Goal: Use online tool/utility: Utilize a website feature to perform a specific function

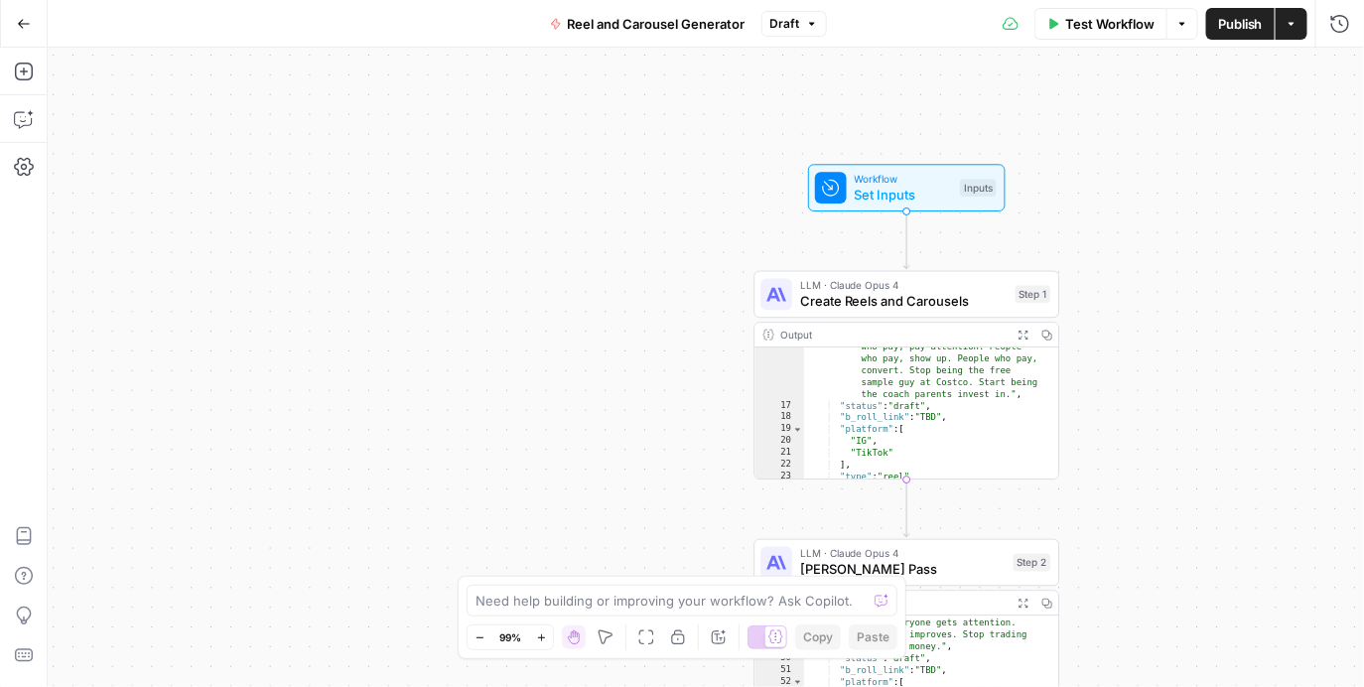
scroll to position [435, 0]
type textarea "**********"
click at [985, 434] on div ""script" : "Free sessions are killing your coaching business. You think you're …" at bounding box center [924, 407] width 241 height 275
drag, startPoint x: 986, startPoint y: 433, endPoint x: 1005, endPoint y: 429, distance: 19.3
click at [986, 433] on div ""script" : "Free sessions are killing your coaching business. You think you're …" at bounding box center [924, 407] width 241 height 275
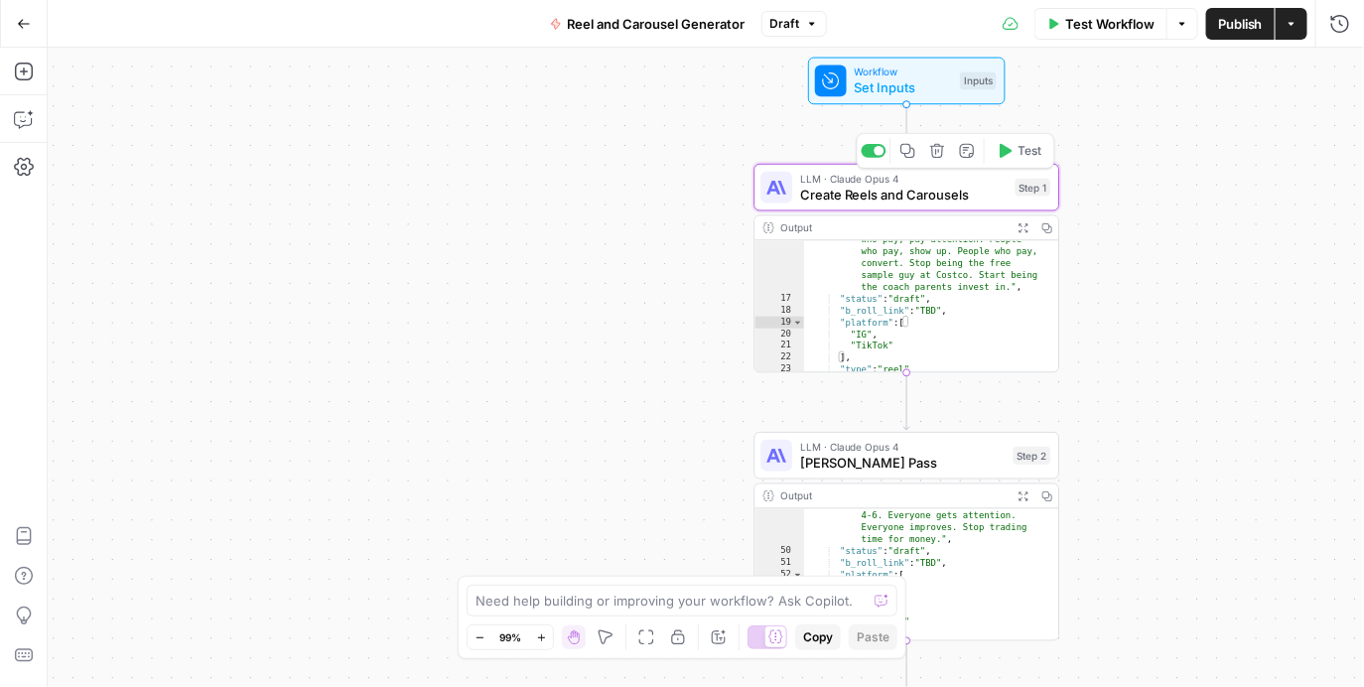
click at [880, 201] on span "Create Reels and Carousels" at bounding box center [903, 195] width 207 height 20
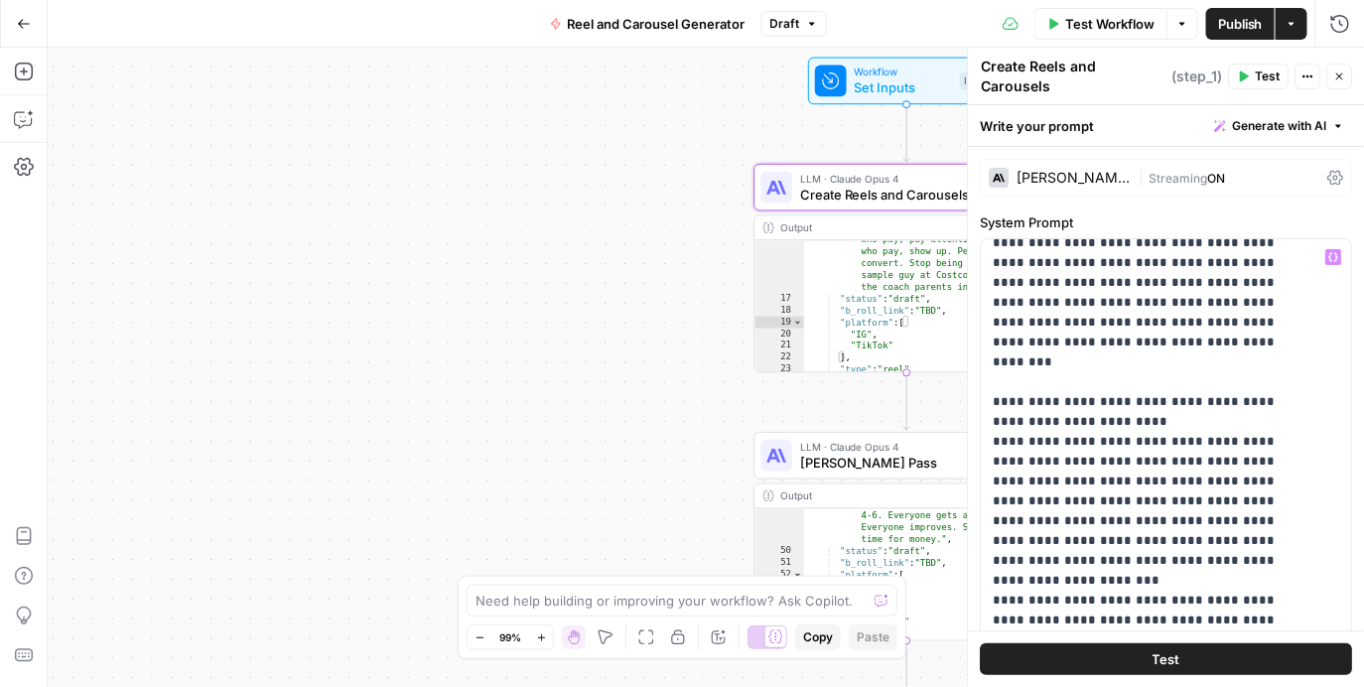
scroll to position [0, 0]
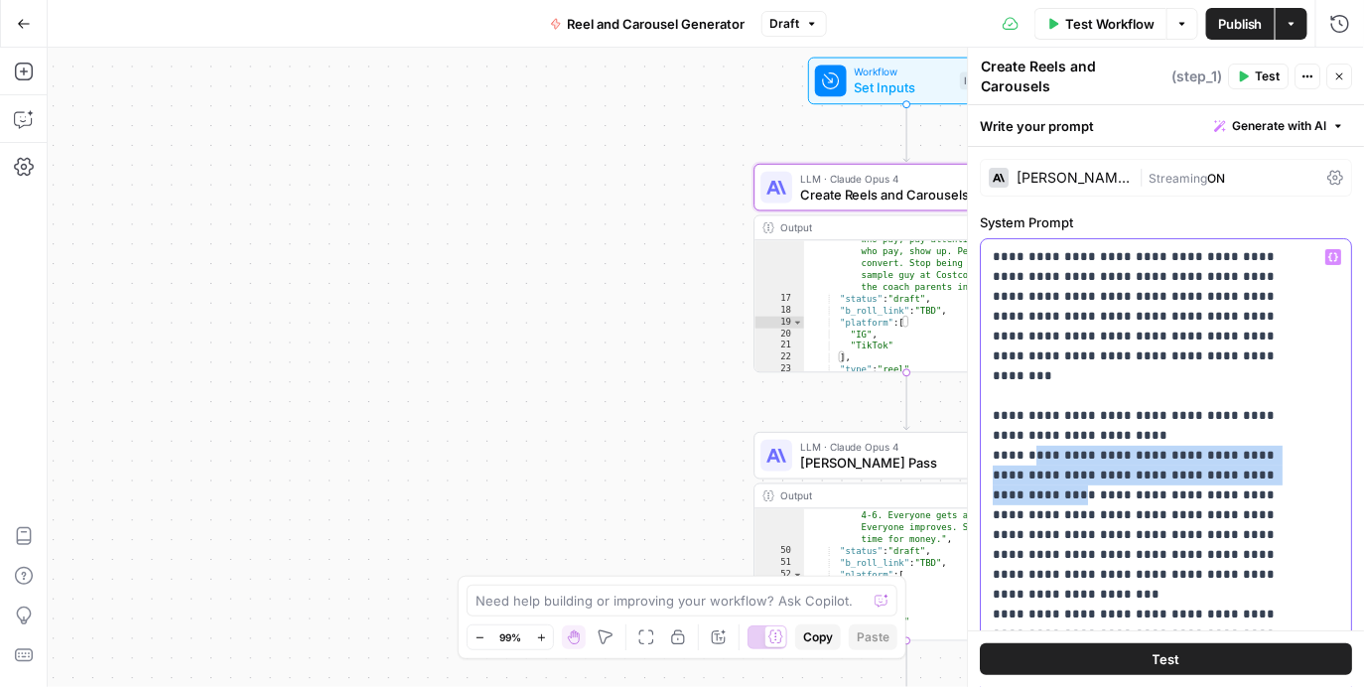
drag, startPoint x: 1024, startPoint y: 412, endPoint x: 1233, endPoint y: 422, distance: 209.7
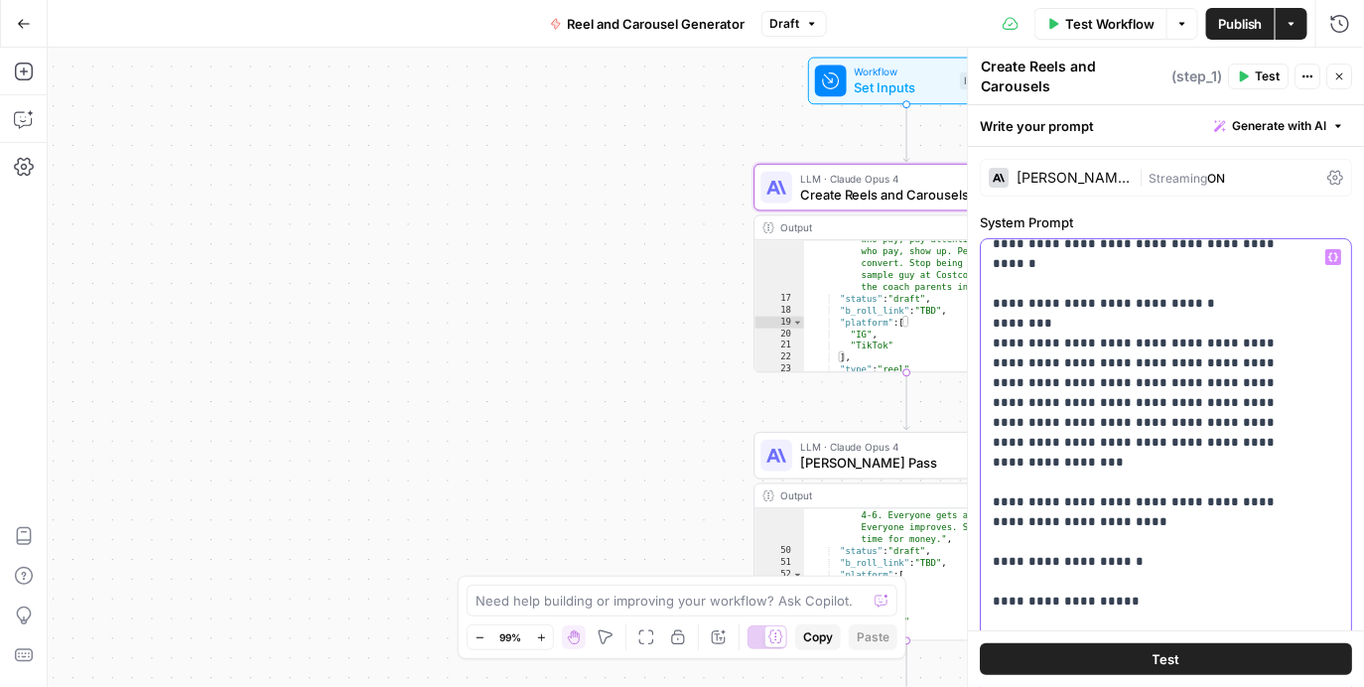
scroll to position [417, 0]
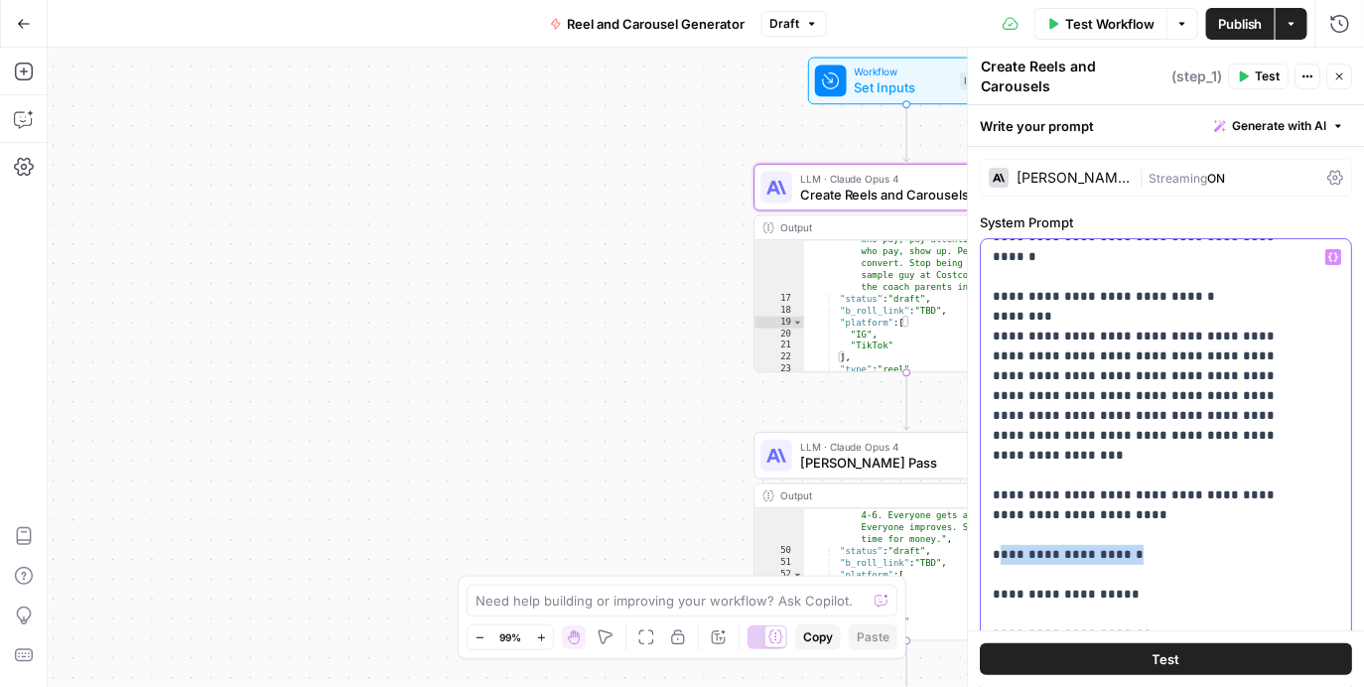
drag, startPoint x: 1111, startPoint y: 430, endPoint x: 1126, endPoint y: 429, distance: 14.9
drag, startPoint x: 1001, startPoint y: 475, endPoint x: 1095, endPoint y: 458, distance: 95.8
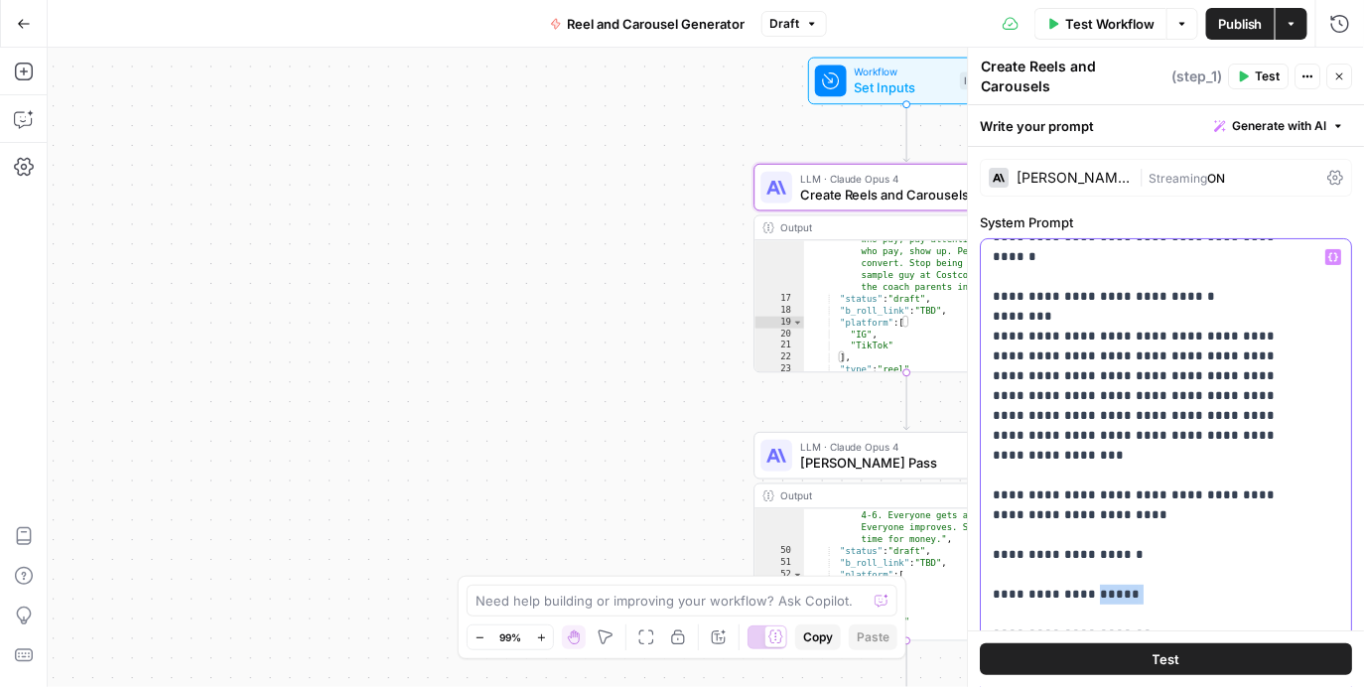
drag, startPoint x: 999, startPoint y: 505, endPoint x: 1146, endPoint y: 504, distance: 146.9
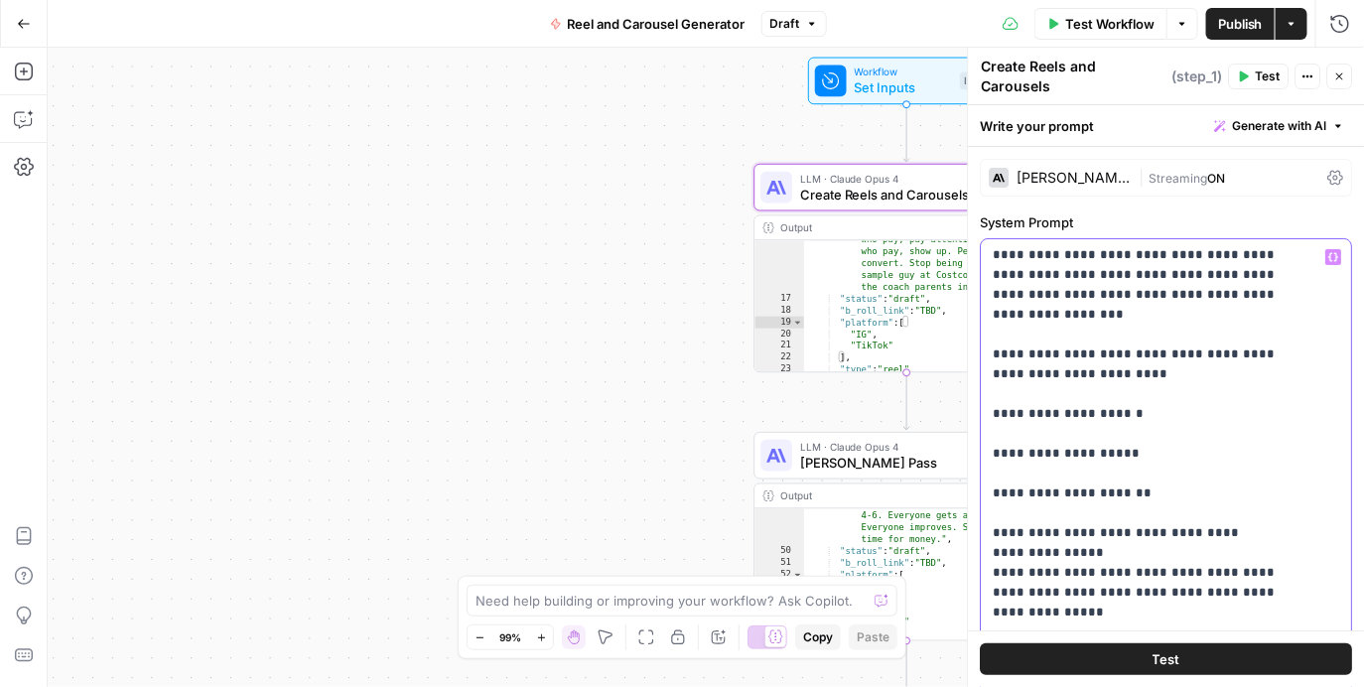
scroll to position [597, 0]
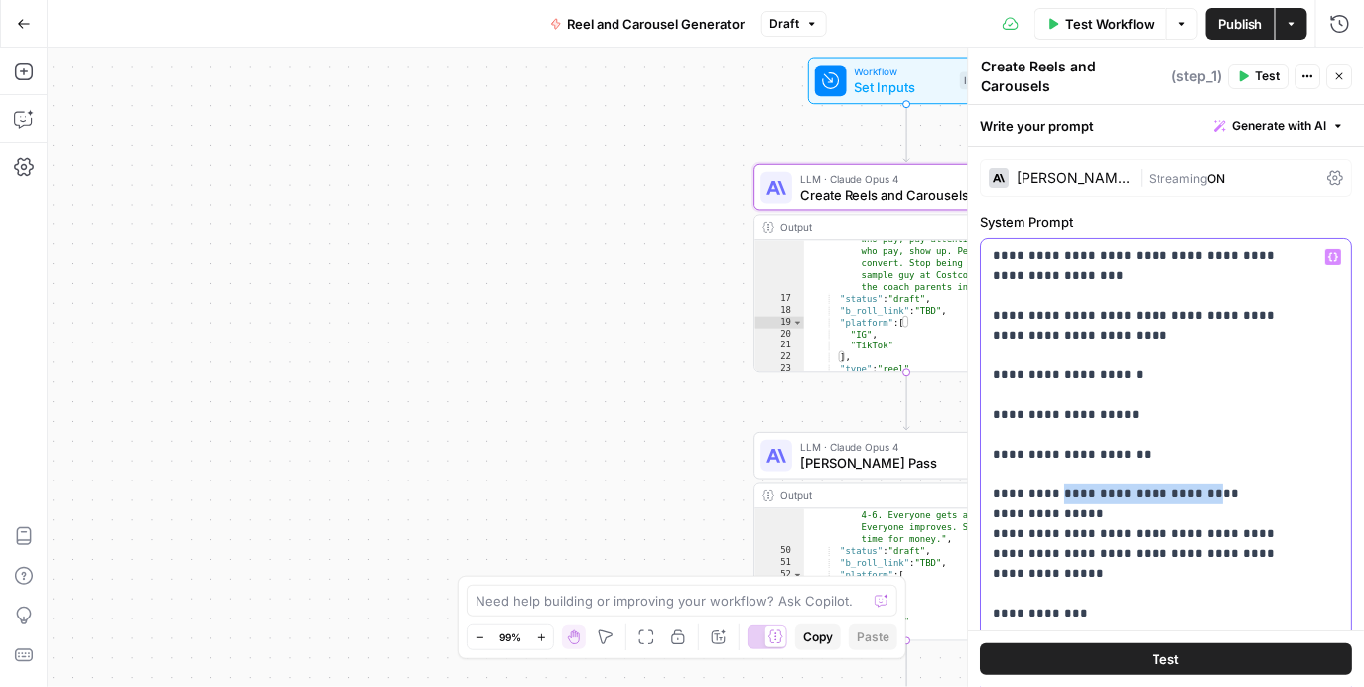
drag, startPoint x: 1071, startPoint y: 363, endPoint x: 1208, endPoint y: 361, distance: 137.0
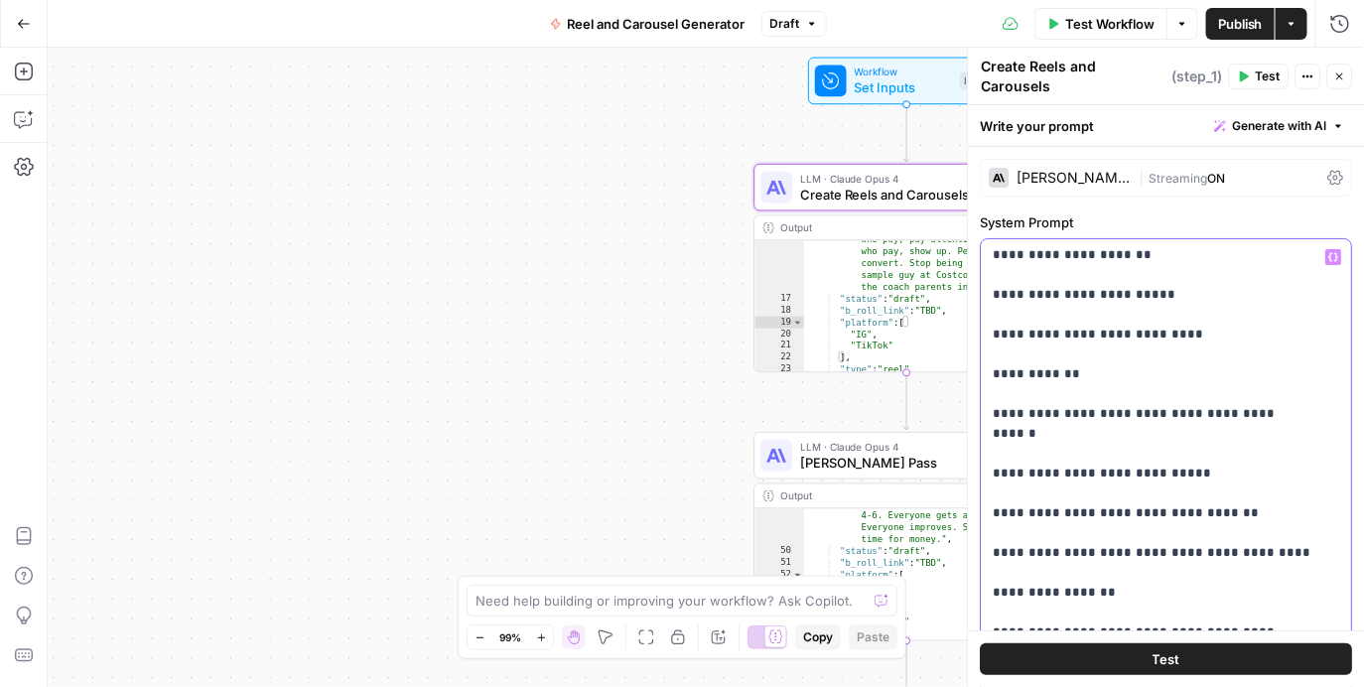
scroll to position [4751, 0]
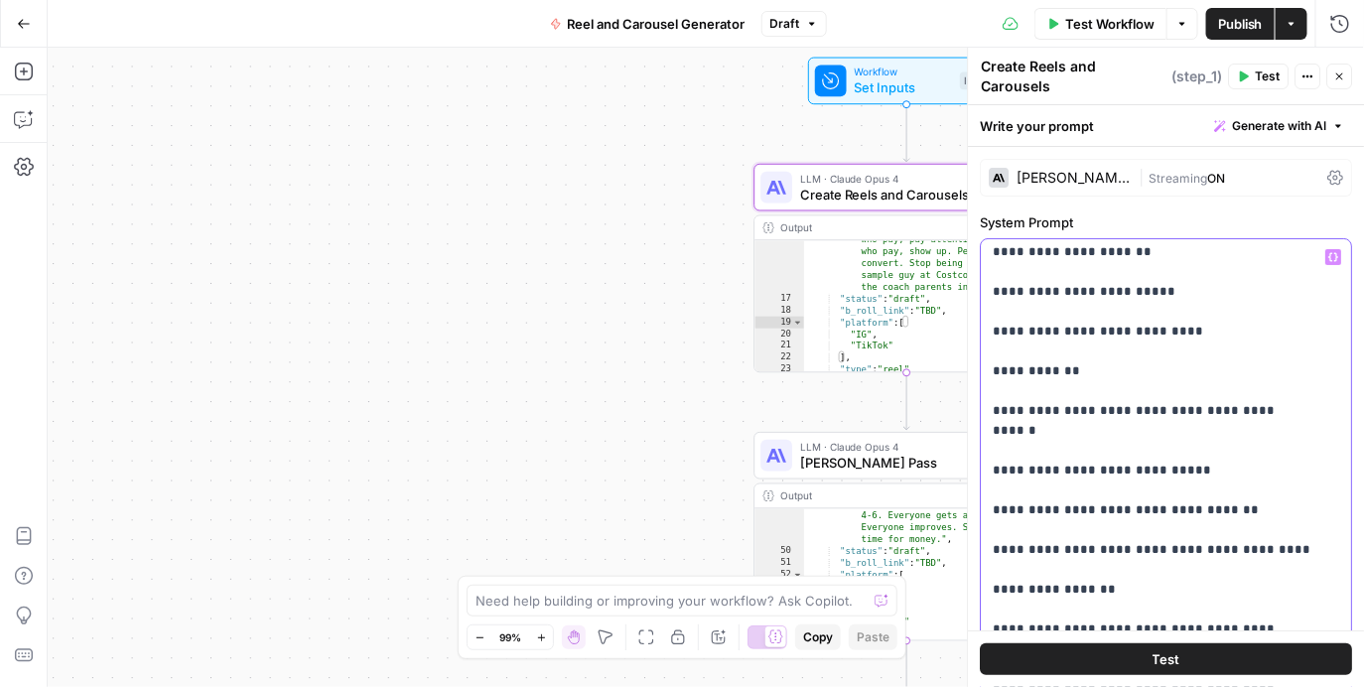
drag, startPoint x: 1067, startPoint y: 425, endPoint x: 1003, endPoint y: 411, distance: 66.0
click at [1003, 411] on p "**********" at bounding box center [1154, 421] width 320 height 9849
click at [563, 307] on div "**********" at bounding box center [706, 367] width 1316 height 639
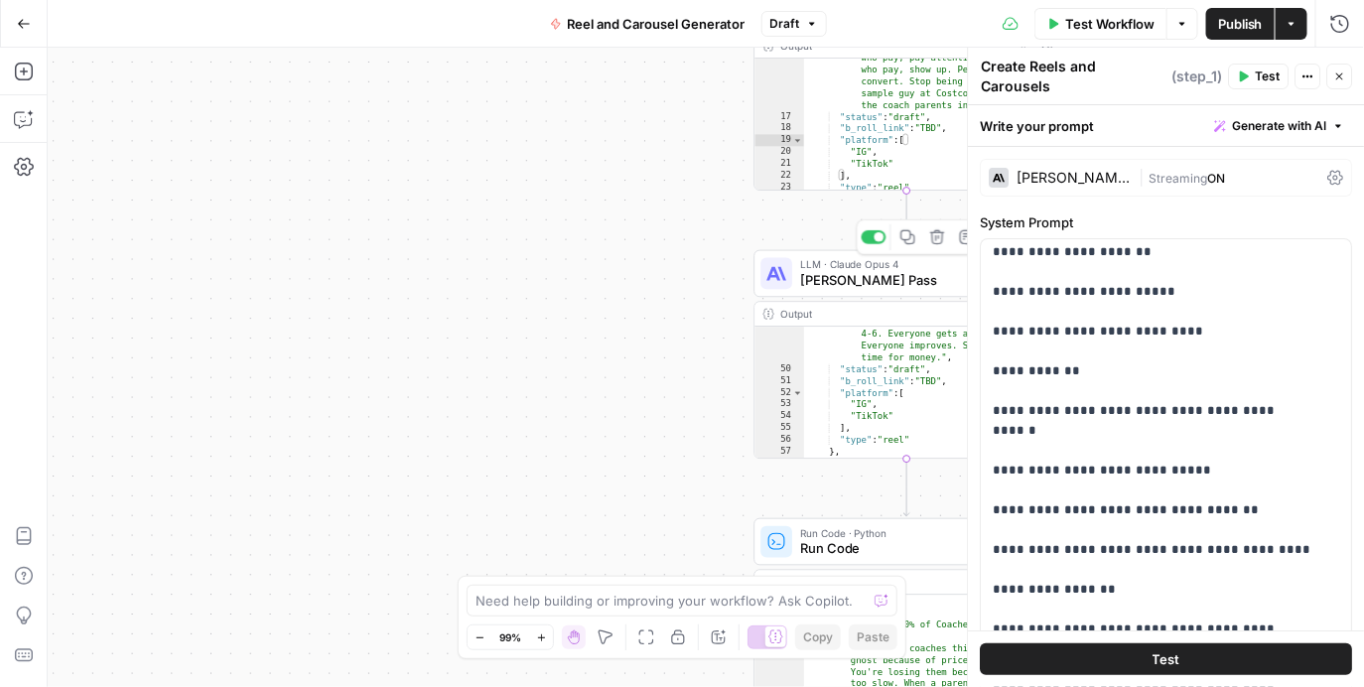
click at [890, 277] on span "[PERSON_NAME] Pass" at bounding box center [903, 281] width 206 height 20
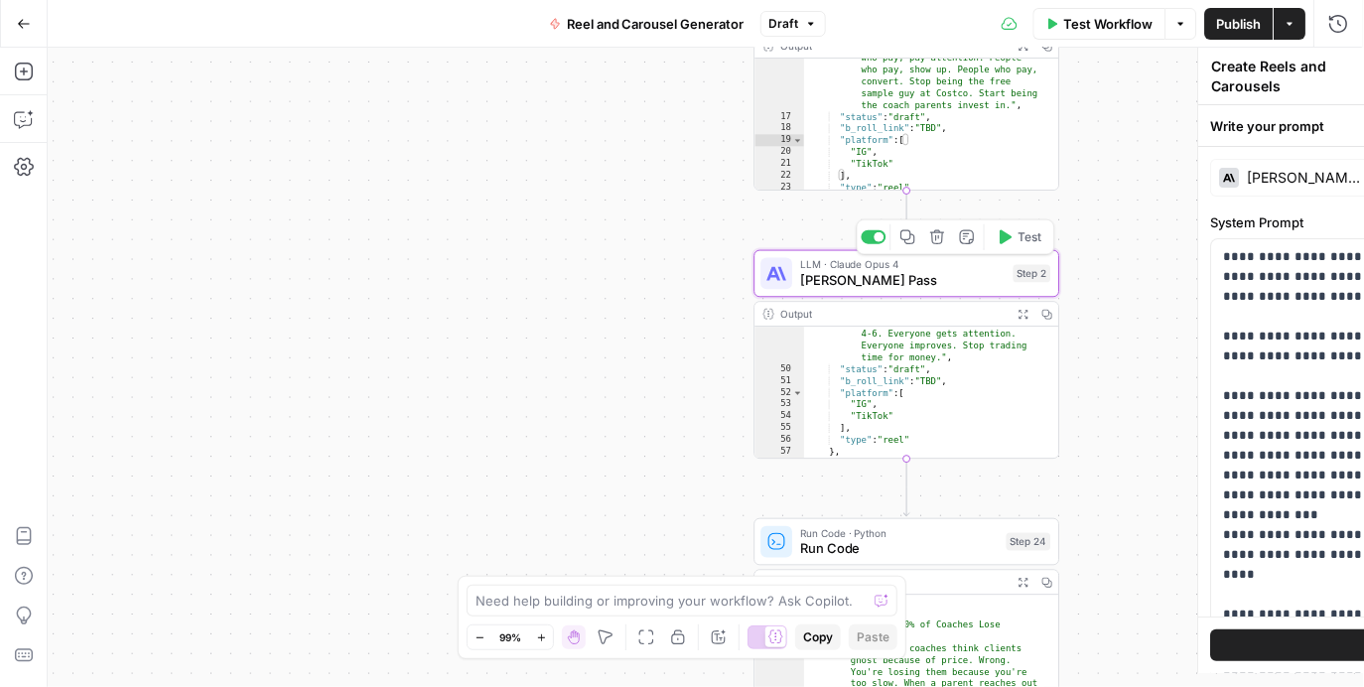
type textarea "[PERSON_NAME] Pass"
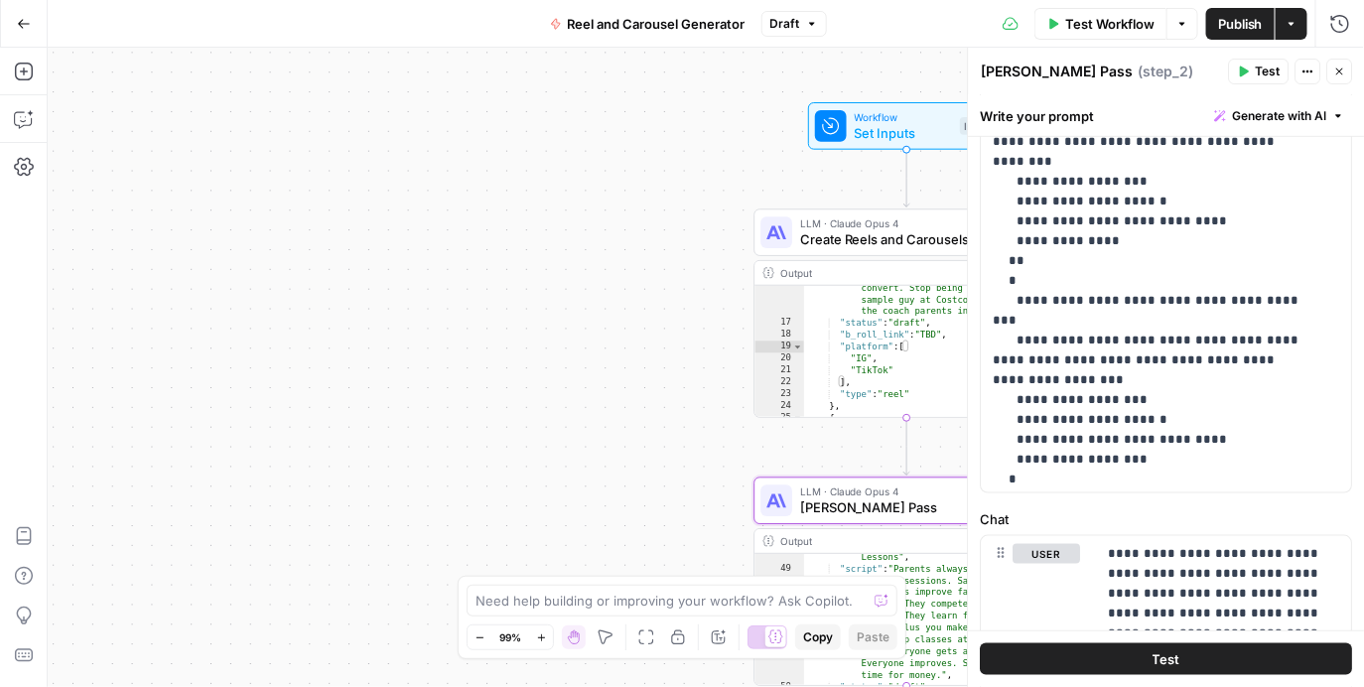
scroll to position [0, 0]
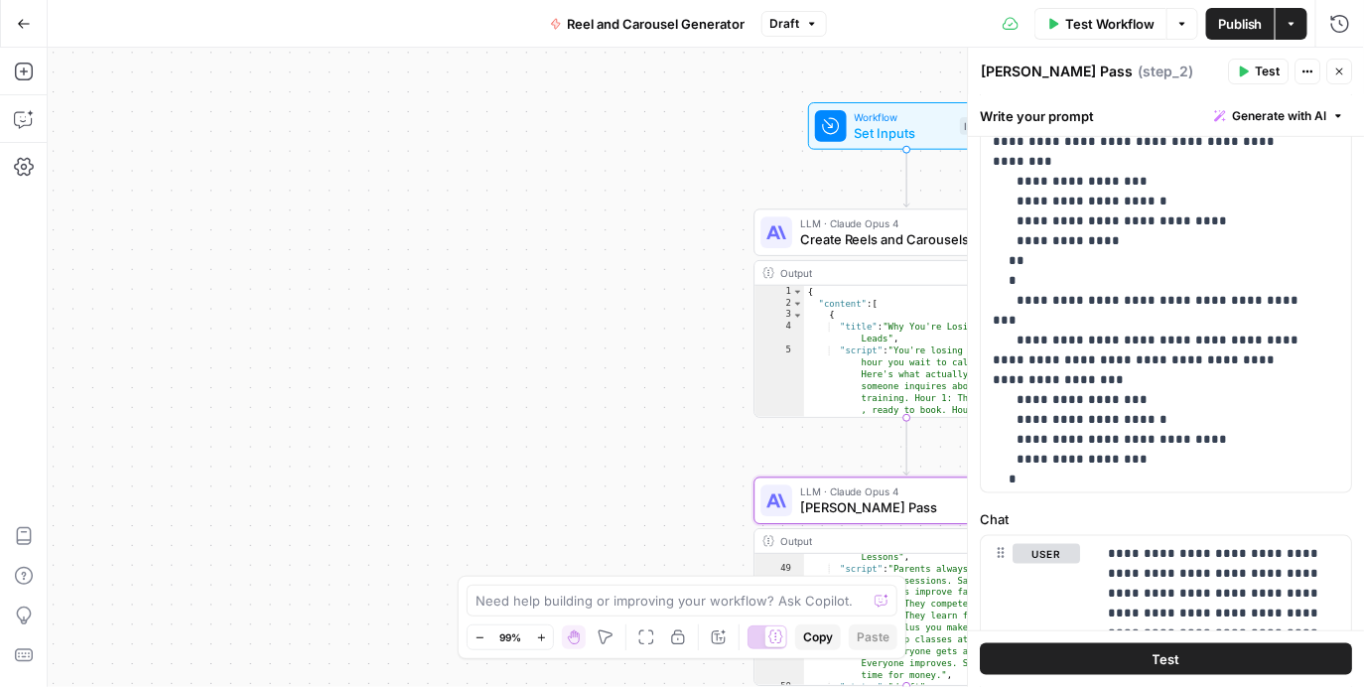
click at [887, 354] on div "{ "content" : [ { "title" : "Why You're Losing Half Your Leads" , "script" : "Y…" at bounding box center [924, 441] width 241 height 311
type textarea "**********"
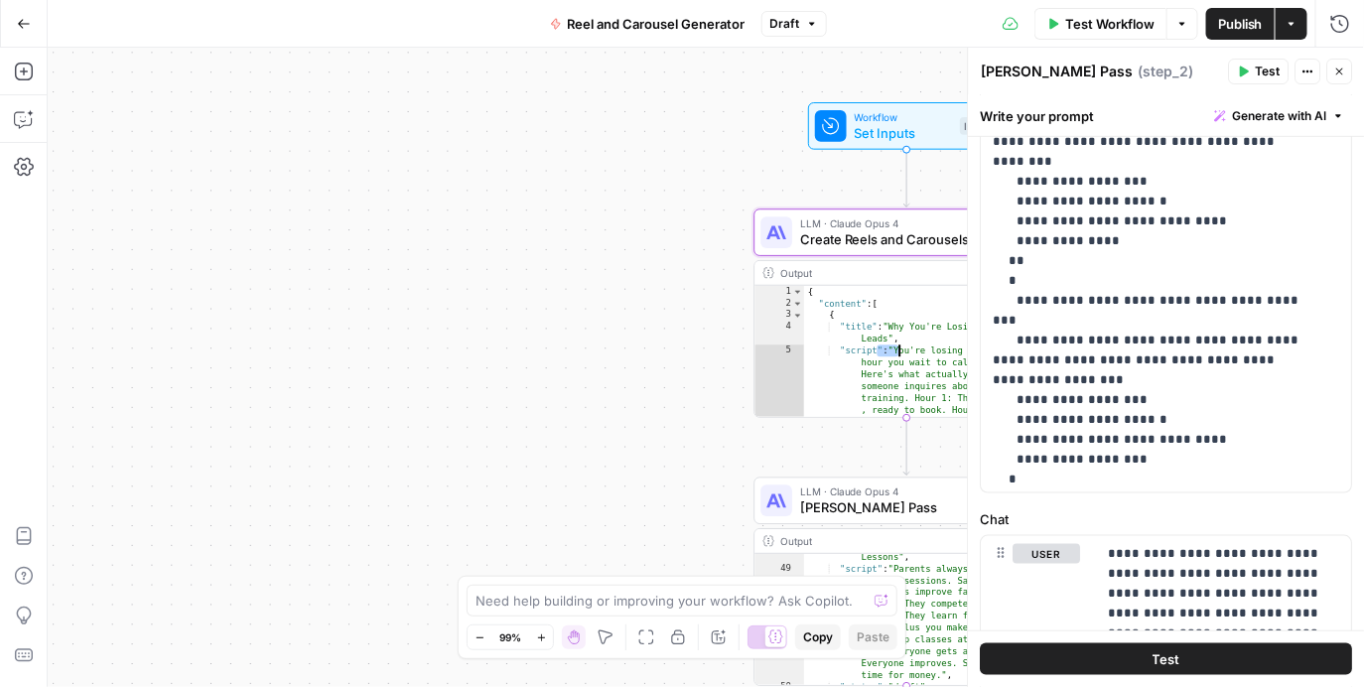
click at [887, 354] on div "{ "content" : [ { "title" : "Why You're Losing Half Your Leads" , "script" : "Y…" at bounding box center [924, 441] width 241 height 311
click at [882, 224] on span "LLM · Claude Opus 4" at bounding box center [903, 223] width 207 height 16
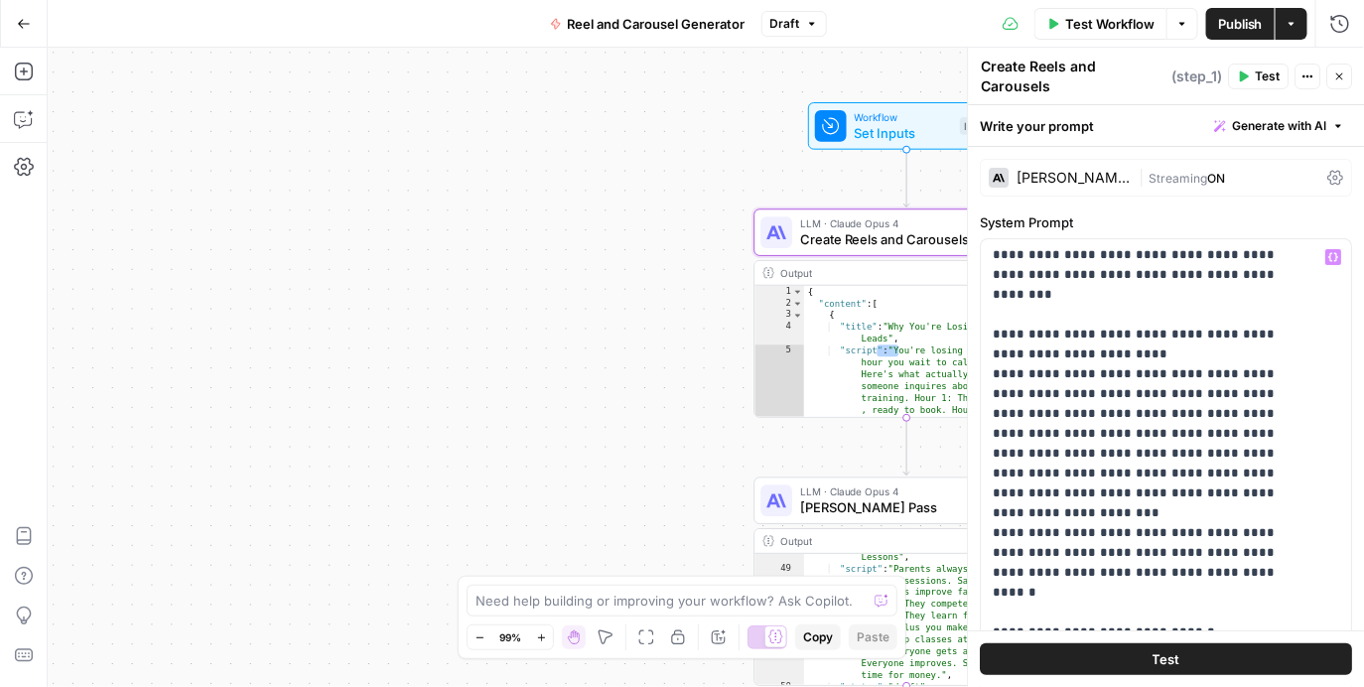
scroll to position [77, 0]
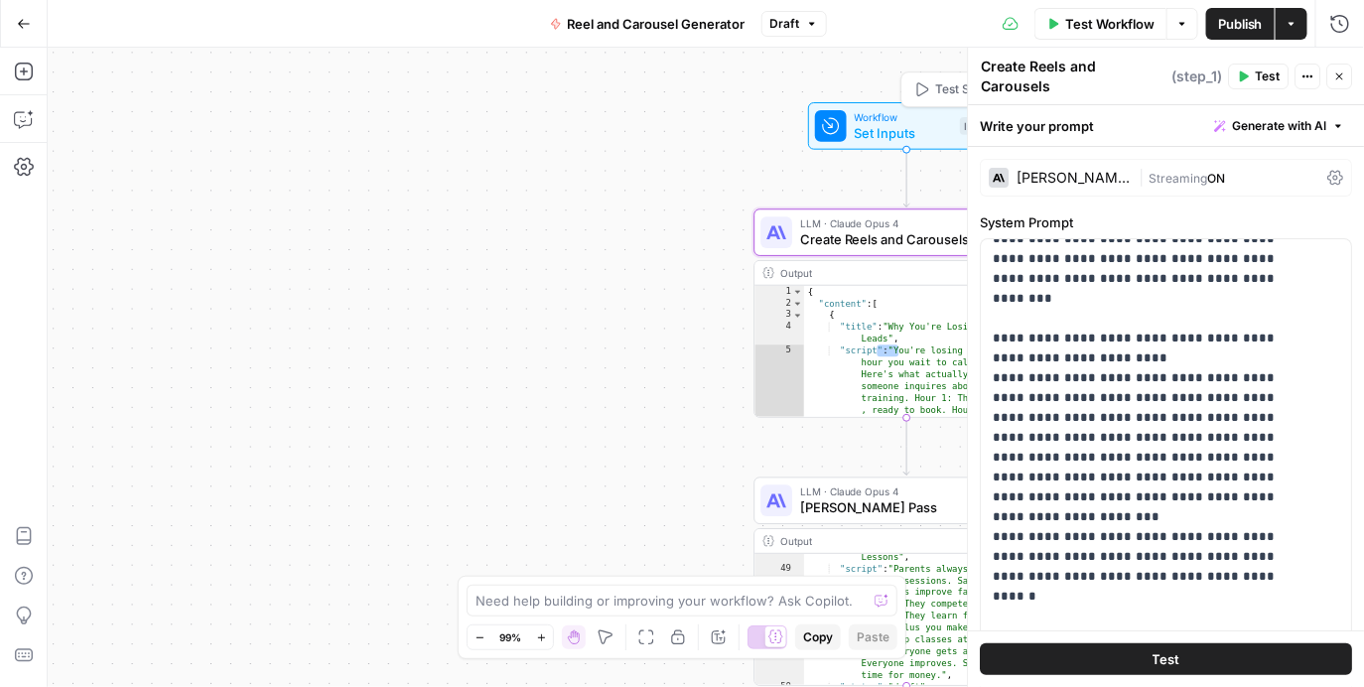
click at [918, 144] on div "Workflow Set Inputs Inputs Test Step" at bounding box center [907, 126] width 198 height 48
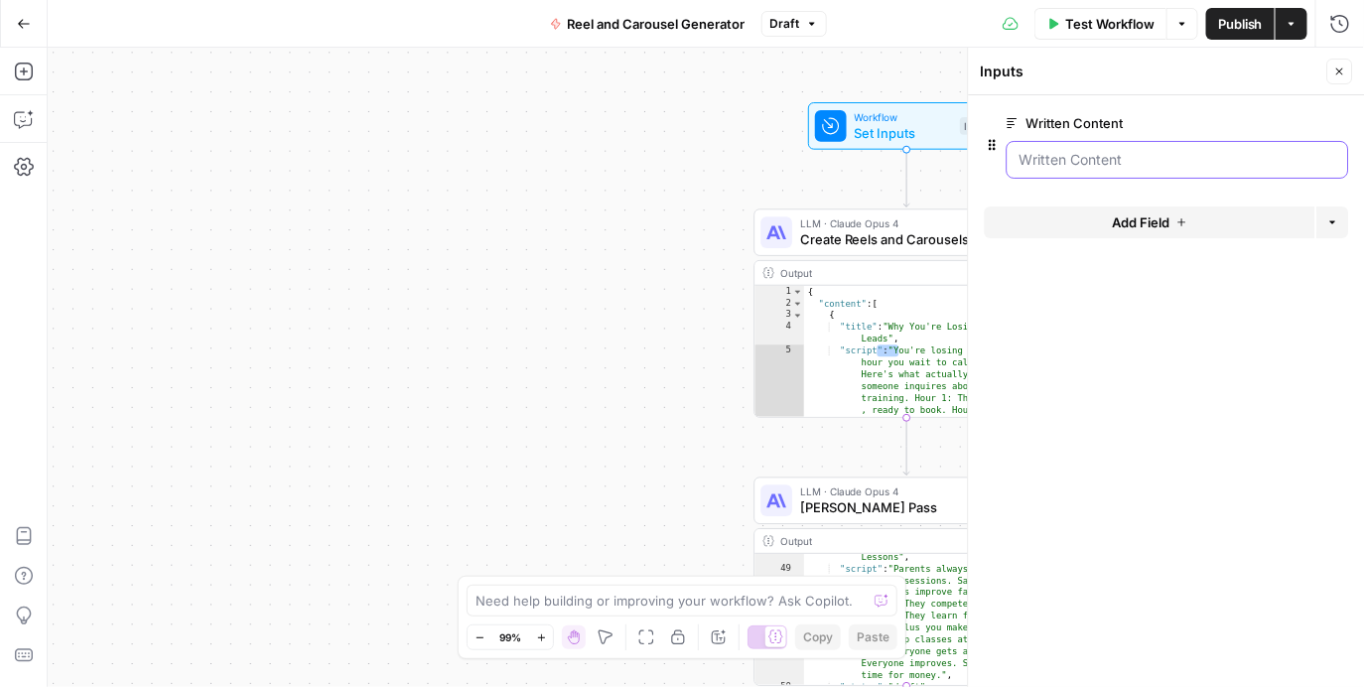
click at [1072, 150] on Content "Written Content" at bounding box center [1178, 160] width 317 height 20
click at [1079, 125] on label "Written Content" at bounding box center [1122, 123] width 230 height 20
click at [1079, 150] on Content "Written Content" at bounding box center [1178, 160] width 317 height 20
click at [689, 148] on div "**********" at bounding box center [706, 367] width 1316 height 639
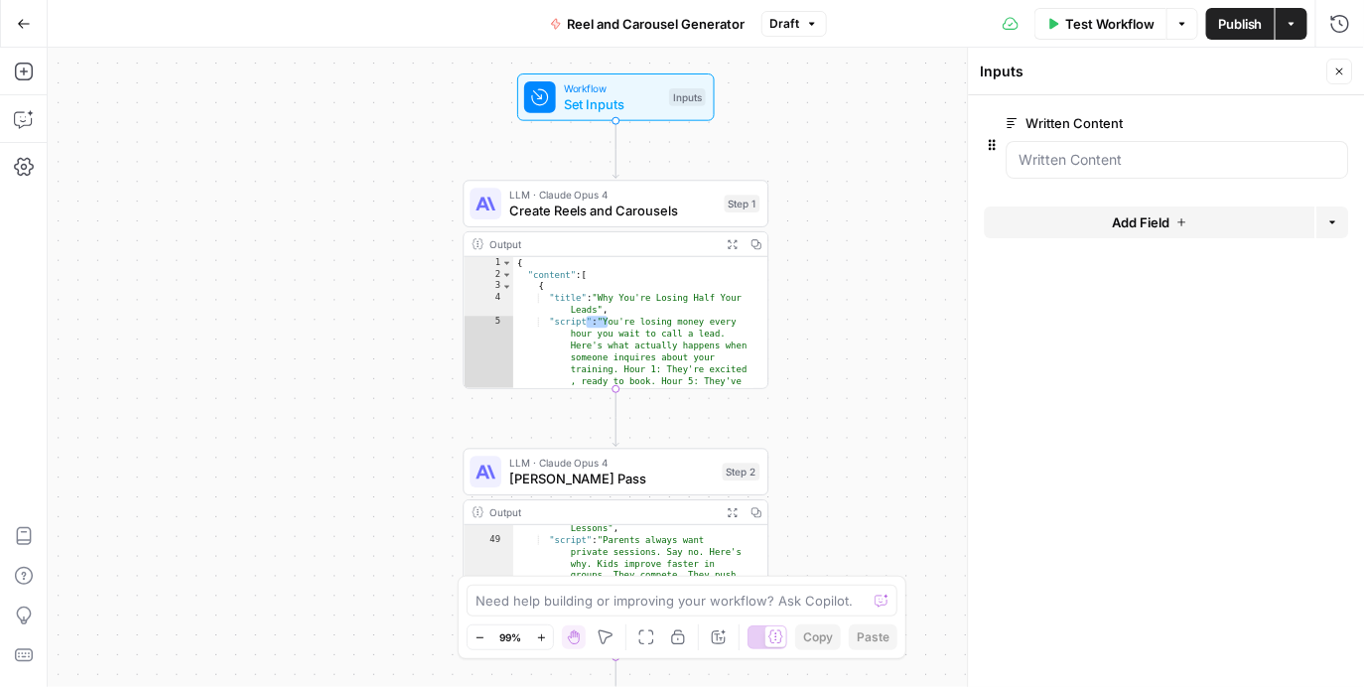
drag, startPoint x: 677, startPoint y: 147, endPoint x: 422, endPoint y: 118, distance: 256.8
click at [422, 118] on div "**********" at bounding box center [706, 367] width 1316 height 639
click at [788, 229] on div "**********" at bounding box center [706, 367] width 1316 height 639
click at [662, 204] on span "Create Reels and Carousels" at bounding box center [612, 211] width 207 height 20
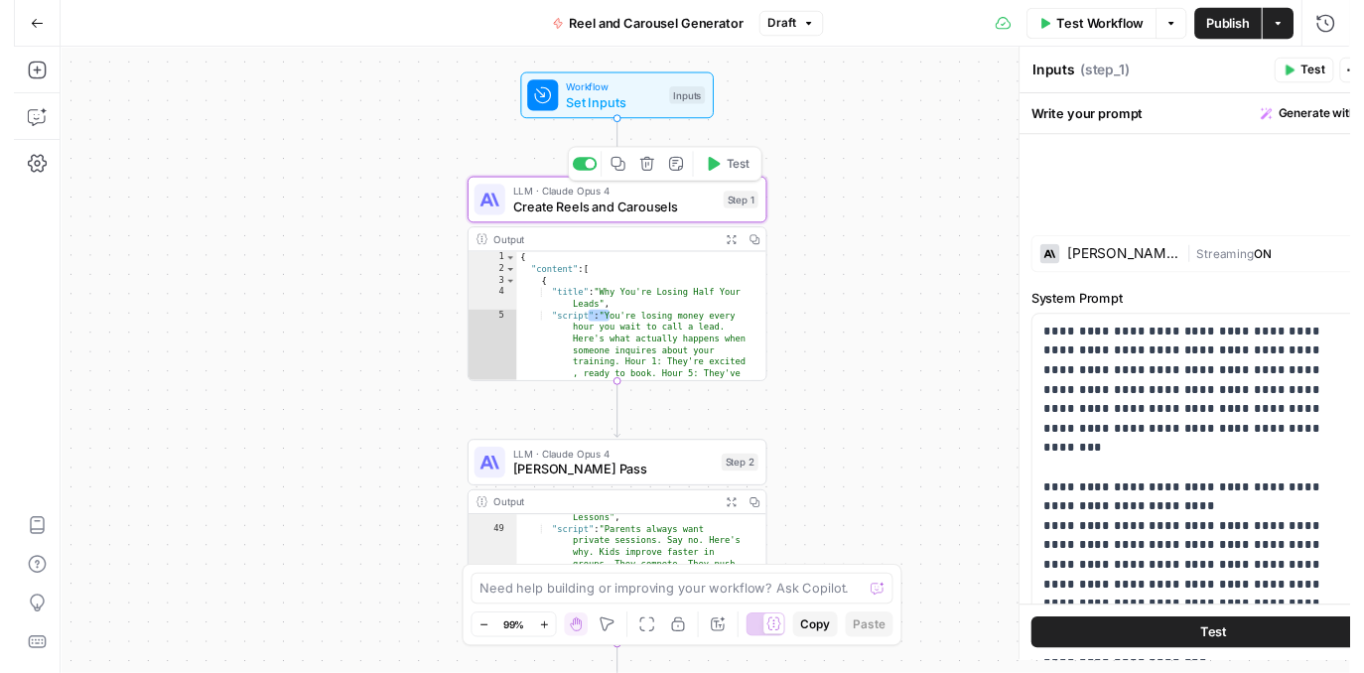
type textarea "Create Reels and Carousels"
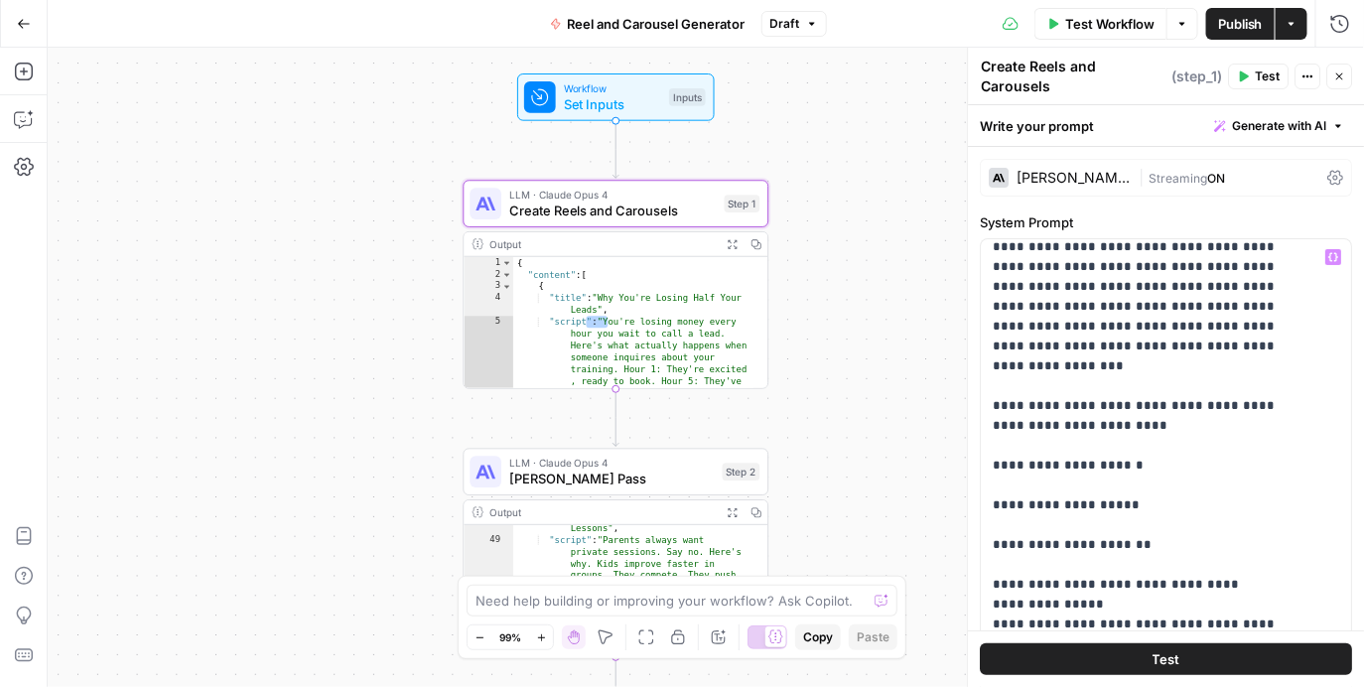
scroll to position [0, 0]
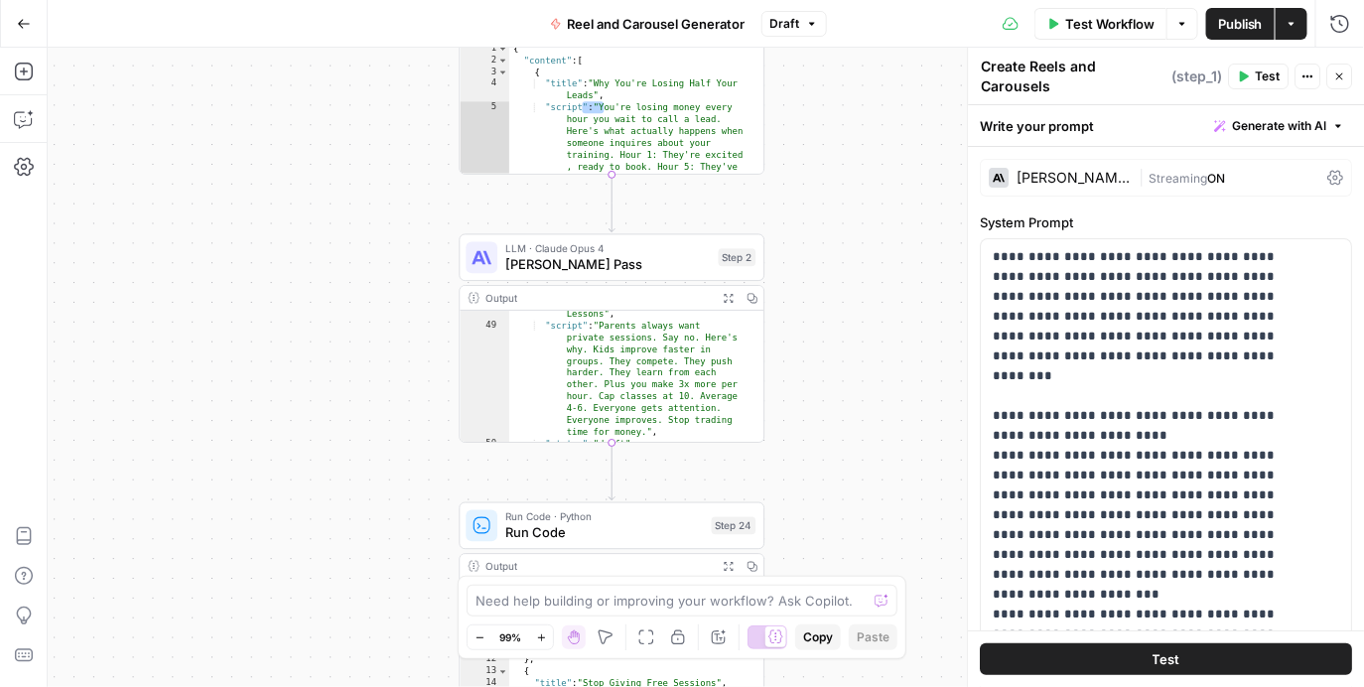
drag, startPoint x: 818, startPoint y: 262, endPoint x: 816, endPoint y: 143, distance: 119.2
click at [816, 143] on div "**********" at bounding box center [706, 367] width 1316 height 639
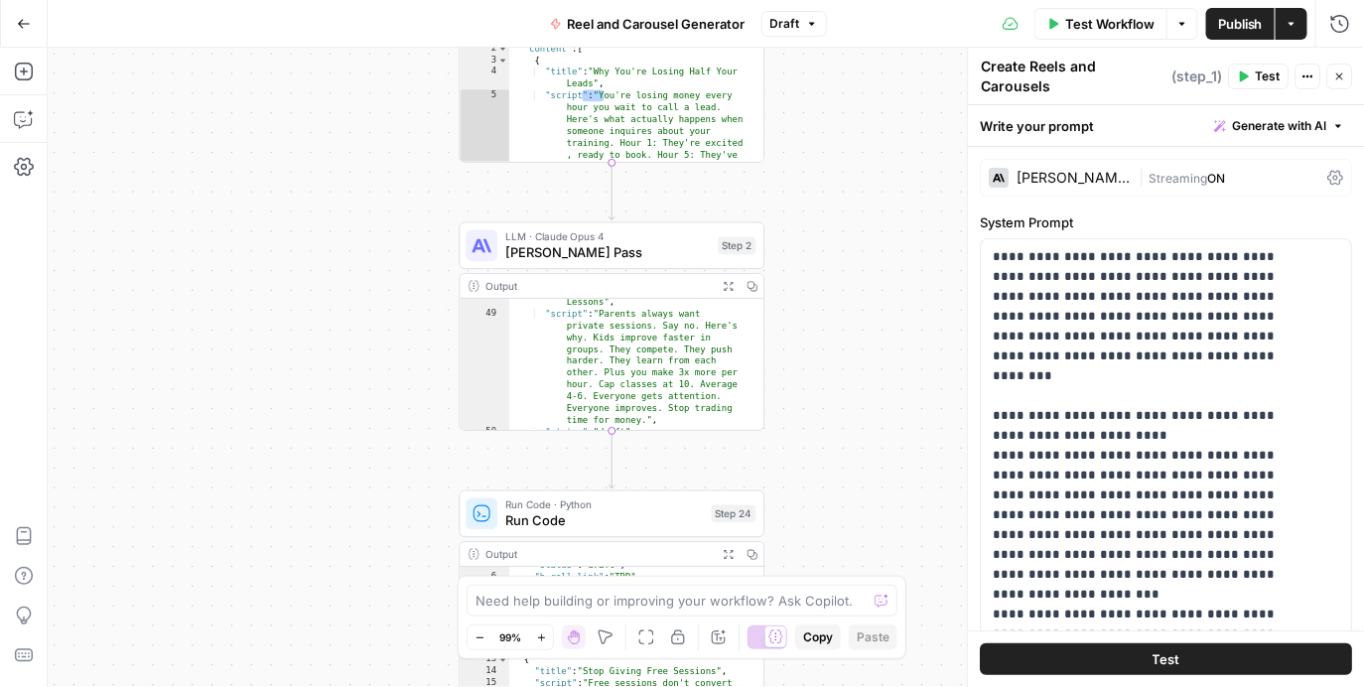
click at [626, 234] on span "LLM · Claude Opus 4" at bounding box center [608, 236] width 206 height 16
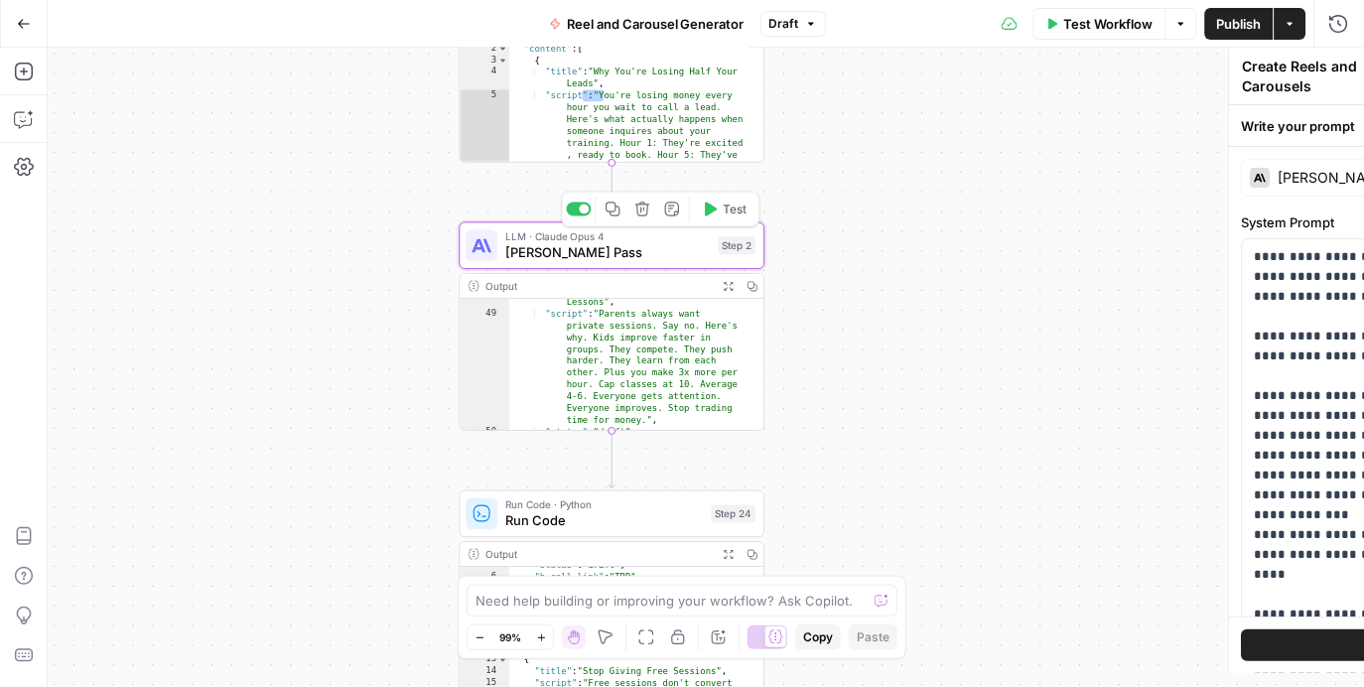
type textarea "[PERSON_NAME] Pass"
